Goal: Information Seeking & Learning: Learn about a topic

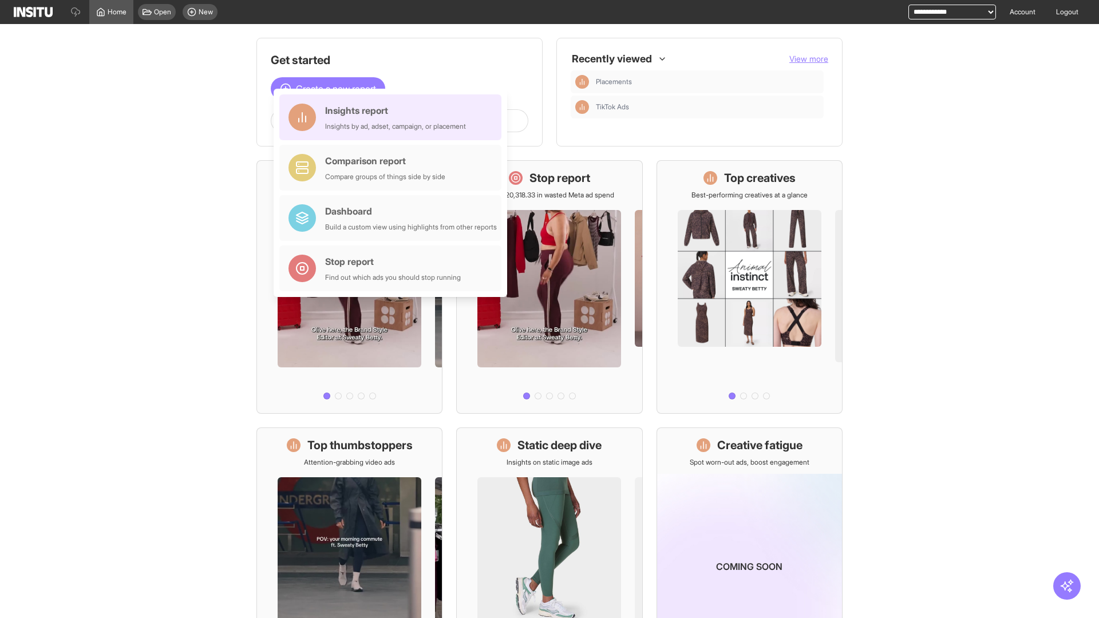
click at [393, 117] on div "Insights report Insights by ad, adset, campaign, or placement" at bounding box center [395, 117] width 141 height 27
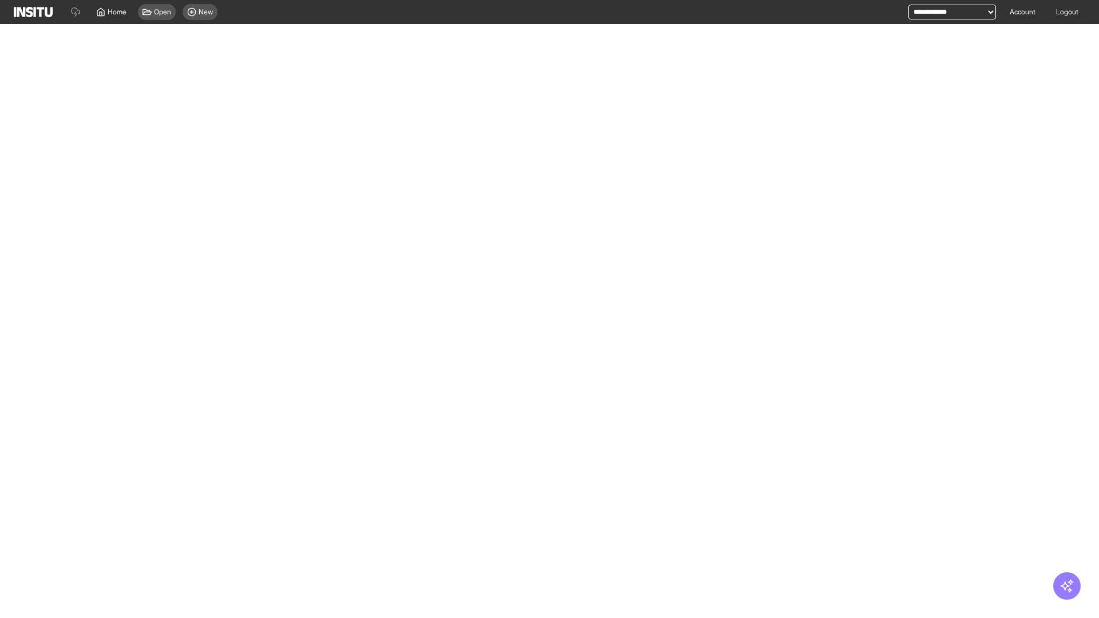
select select "**"
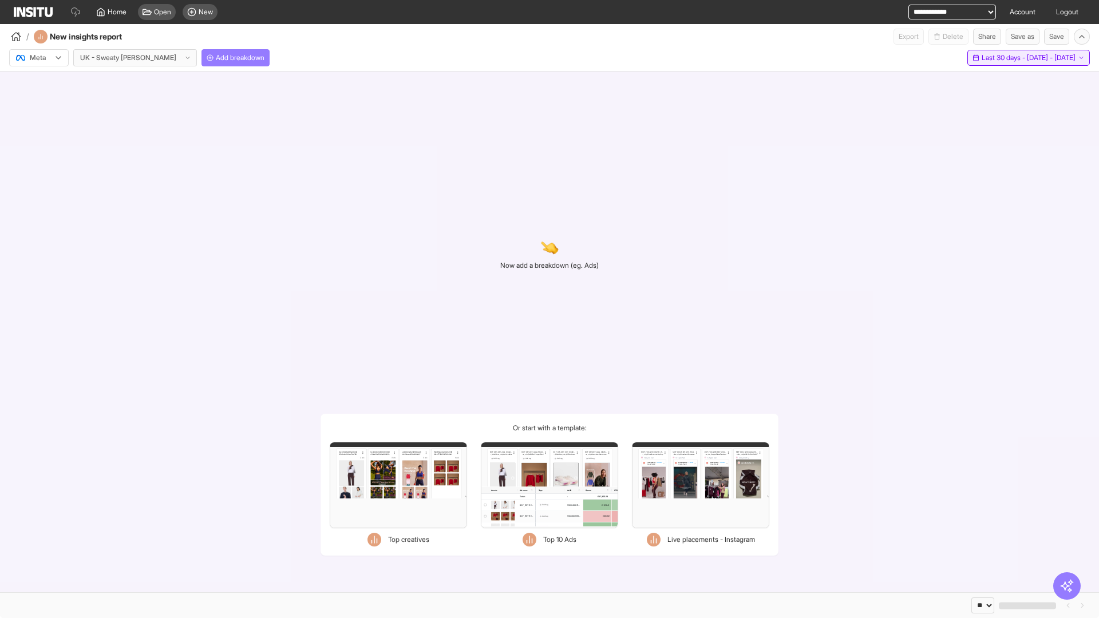
click at [1004, 58] on span "Last 30 days - [DATE] - [DATE]" at bounding box center [1029, 57] width 94 height 9
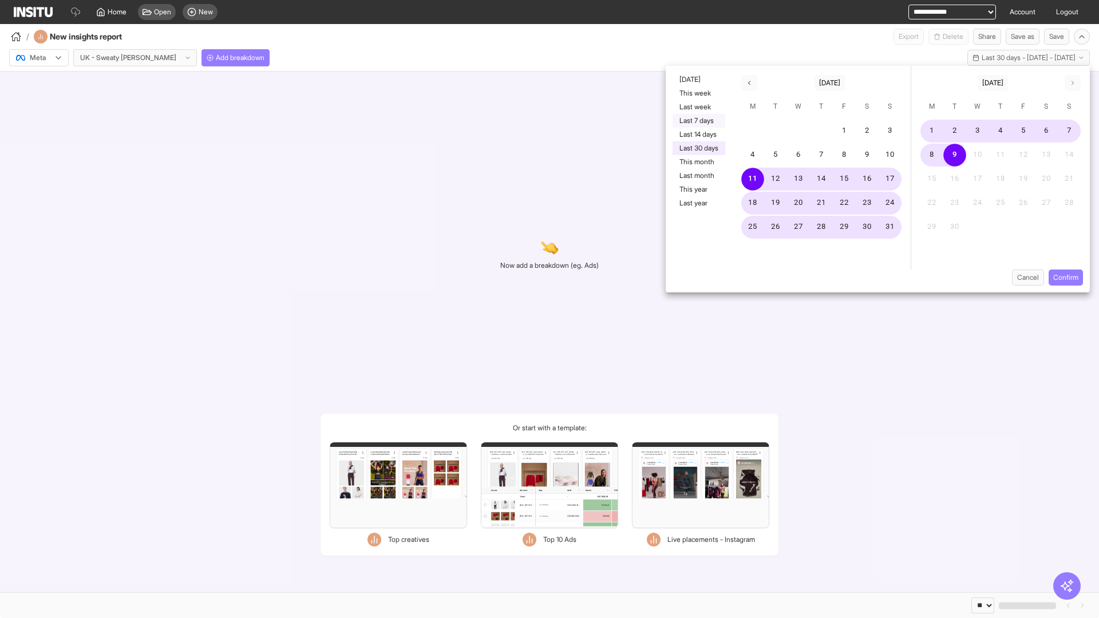
click at [698, 121] on button "Last 7 days" at bounding box center [699, 121] width 53 height 14
